Goal: Task Accomplishment & Management: Manage account settings

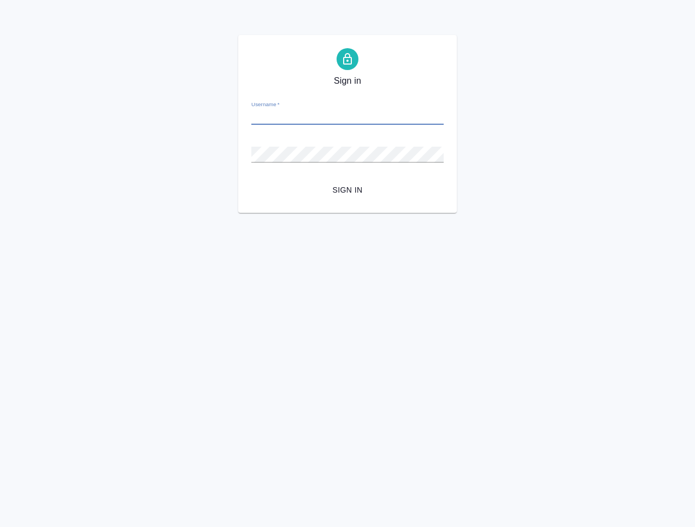
click at [312, 116] on input "Username   *" at bounding box center [348, 116] width 192 height 15
paste input "[EMAIL_ADDRESS][DOMAIN_NAME]"
type input "[EMAIL_ADDRESS][DOMAIN_NAME]"
click at [341, 191] on span "Sign in" at bounding box center [347, 190] width 175 height 14
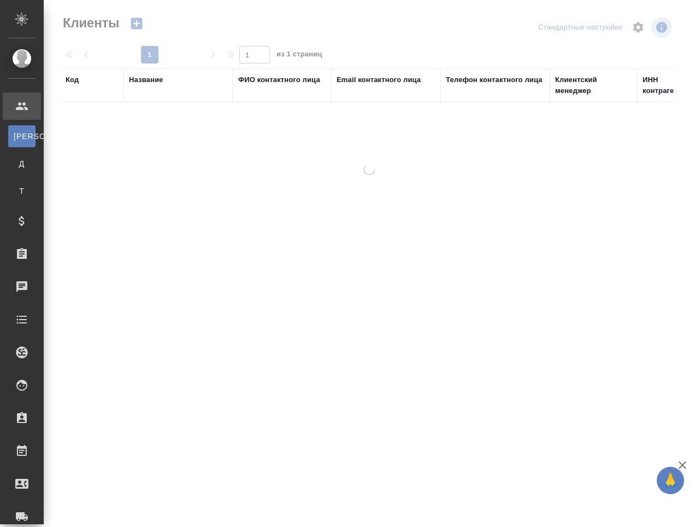
select select "RU"
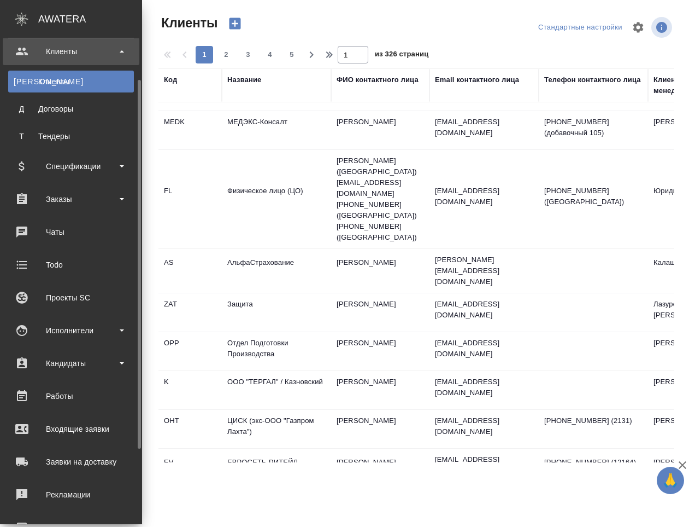
scroll to position [154, 0]
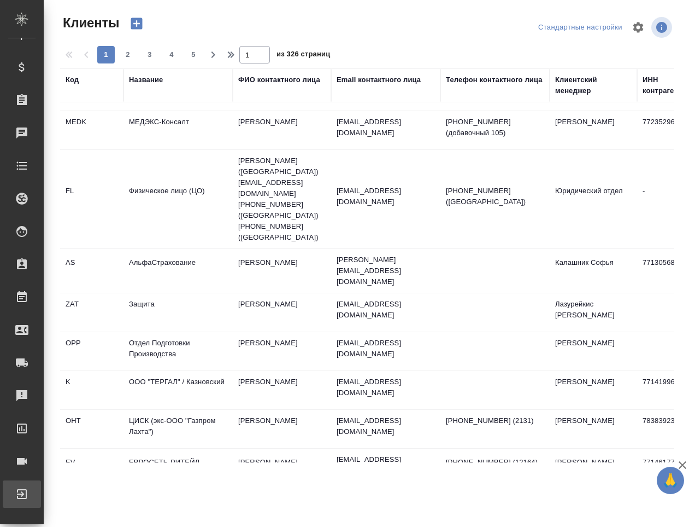
click at [22, 491] on div "Выйти" at bounding box center [8, 494] width 27 height 16
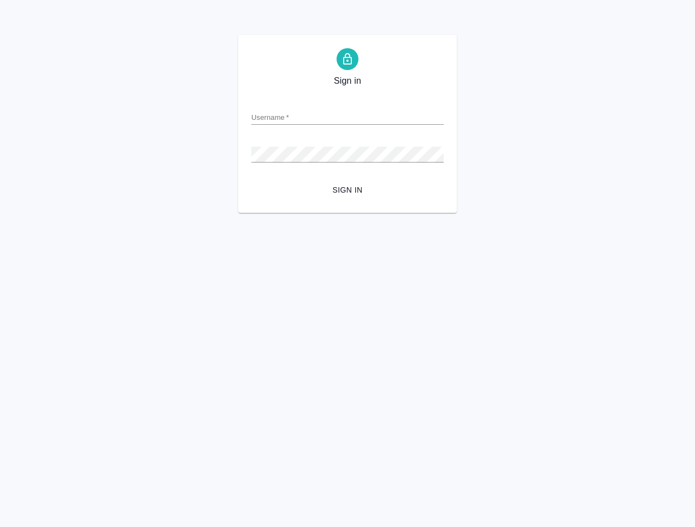
click at [290, 146] on div "Password   *" at bounding box center [348, 150] width 192 height 24
click at [294, 118] on input "Username   *" at bounding box center [348, 116] width 192 height 15
paste input "s.klimentovskii@awatera.com"
type input "s.klimentovskii@awatera.com"
click at [351, 213] on html "Sign in Username   * s.klimentovskii@awatera.com Password   * urlPath   * / Sig…" at bounding box center [347, 106] width 695 height 213
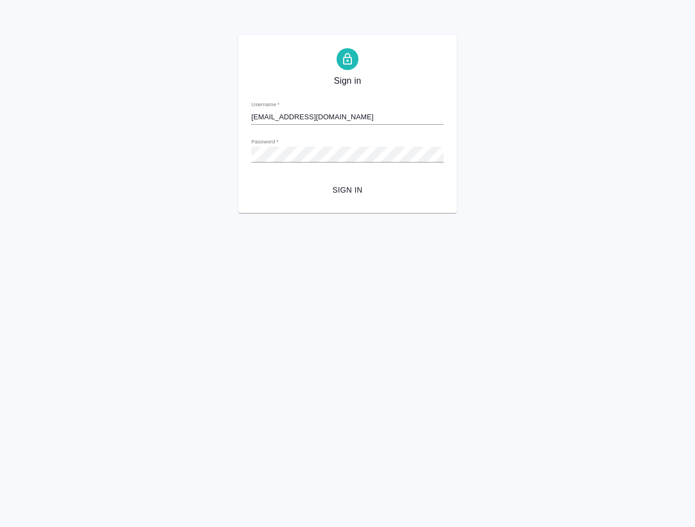
click at [352, 190] on span "Sign in" at bounding box center [347, 190] width 175 height 14
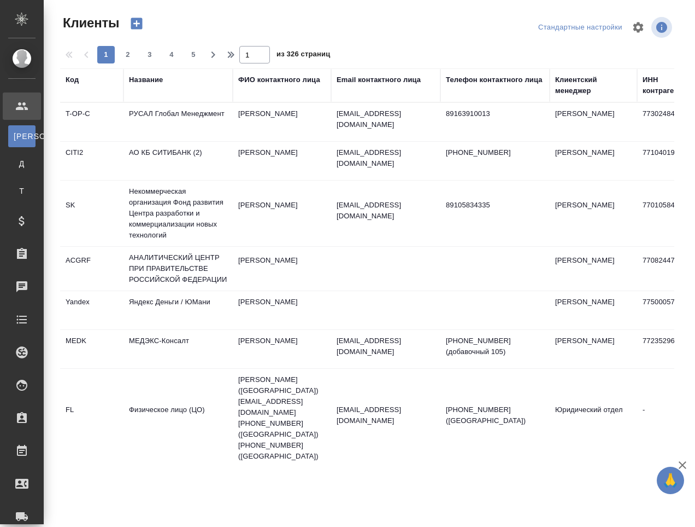
select select "RU"
